Goal: Task Accomplishment & Management: Manage account settings

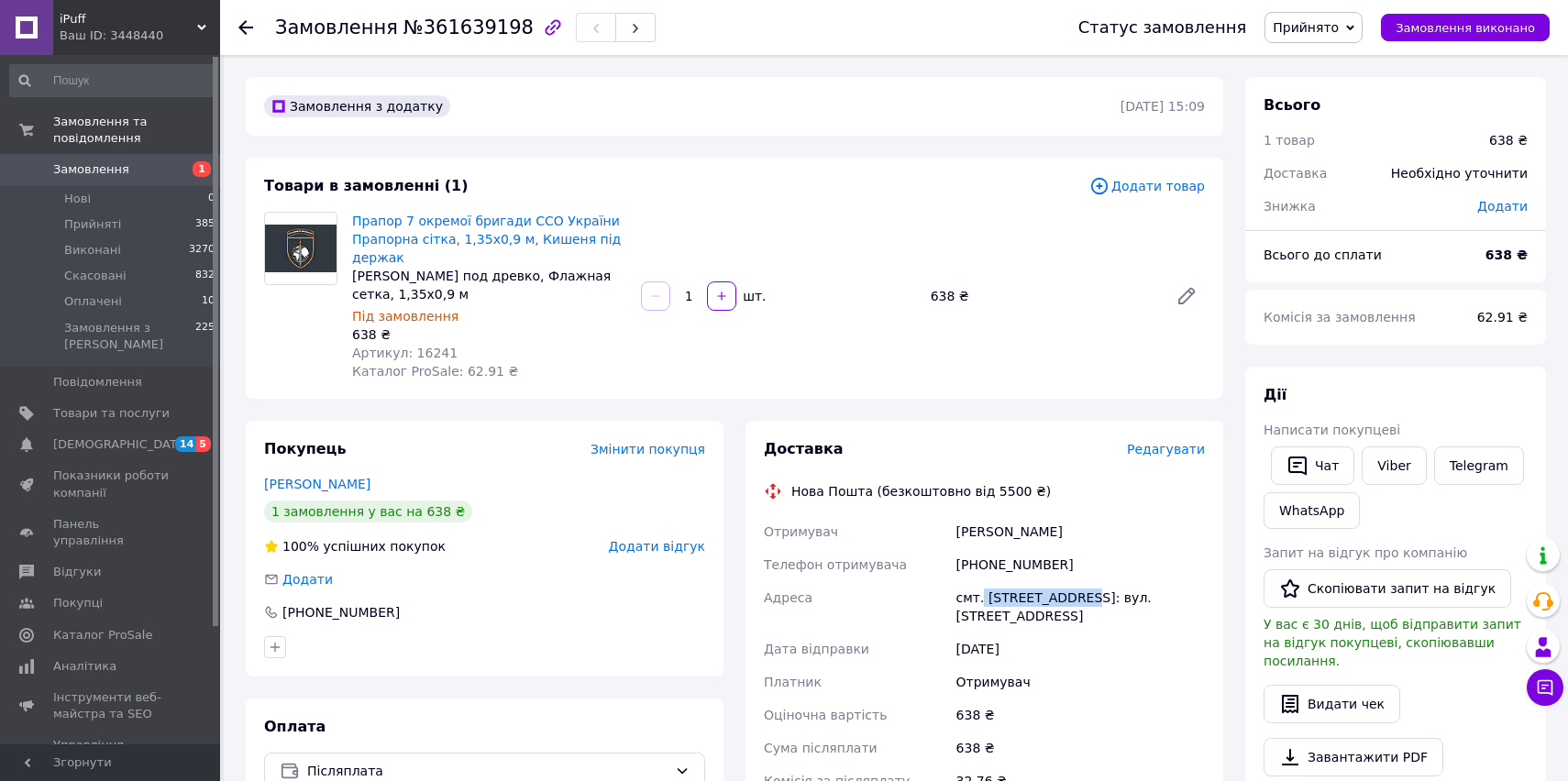
click at [172, 159] on link "Замовлення 1" at bounding box center [112, 169] width 225 height 31
